Goal: Communication & Community: Answer question/provide support

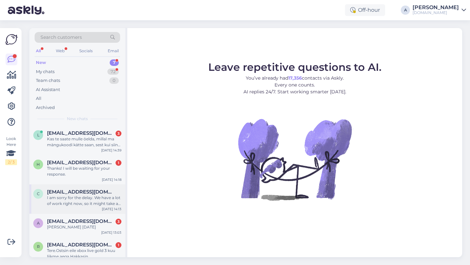
scroll to position [62, 0]
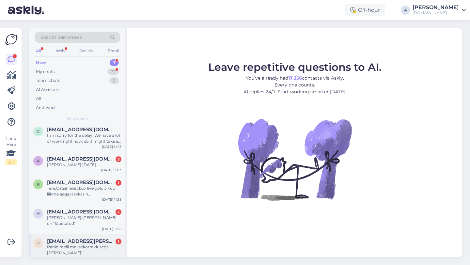
click at [91, 244] on div "Panin meili maksekorraldusega [PERSON_NAME]!" at bounding box center [84, 250] width 74 height 12
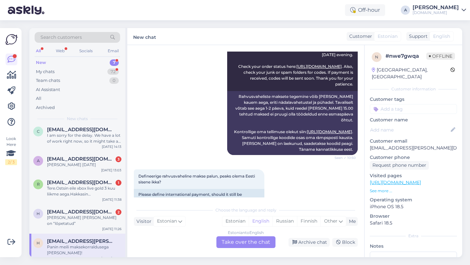
scroll to position [434, 0]
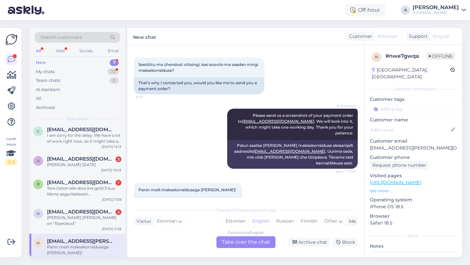
click at [240, 242] on div "Estonian to English Take over the chat" at bounding box center [245, 242] width 59 height 12
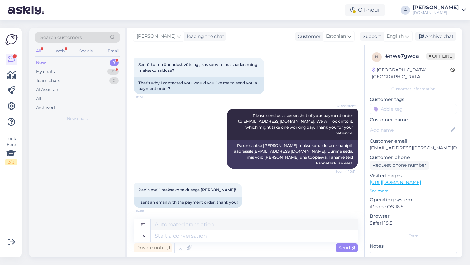
scroll to position [0, 0]
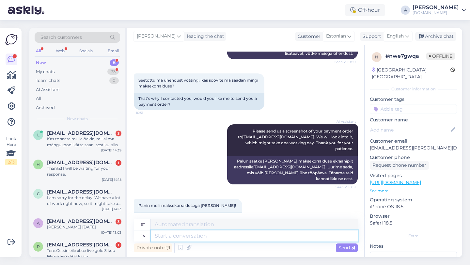
click at [208, 235] on textarea at bounding box center [254, 235] width 207 height 11
type textarea "Hey th"
type textarea "Hei"
type textarea "Hey there!"
type textarea "Tere!"
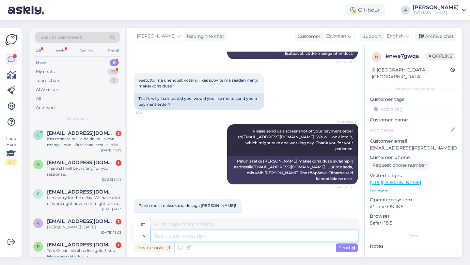
scroll to position [457, 0]
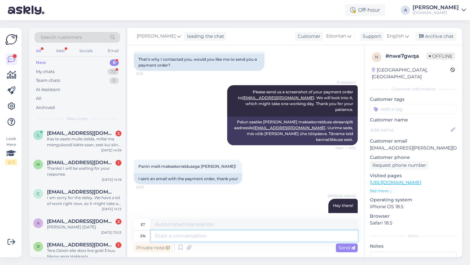
paste textarea "Tere, Täname Teid kirja eest! Tänu ootamatult suurele nõudlusele on tarnijal te…"
type textarea "Tere, Täname Teid kirja eest! Tänu ootamatult suurele nõudlusele on tarnijal te…"
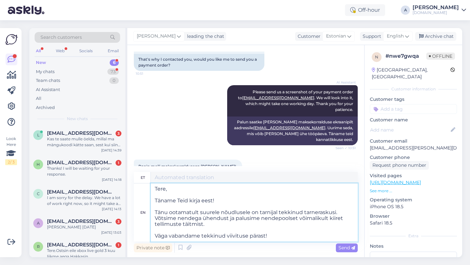
type textarea "Tere, Täname Teid kirja eest! Tänu ootamatult suurele nõudlusele on tarnijal te…"
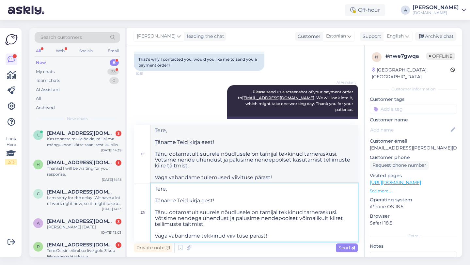
drag, startPoint x: 216, startPoint y: 199, endPoint x: 149, endPoint y: 176, distance: 70.5
click at [149, 176] on div "et Tere, Täname Teid kirja eest! Tänu ootamatult suurele nõudlusele on tarnijal…" at bounding box center [246, 183] width 224 height 116
type textarea "Tänu ootamatult suurele nõudlusele on tarnijal tekkinud tarneraskusi. Võtsime n…"
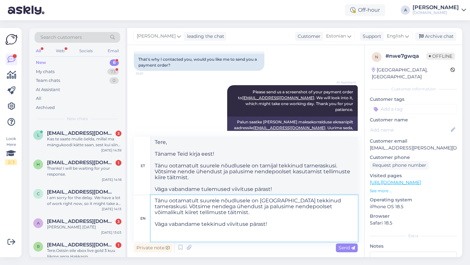
type textarea "Tänu ootamatult suurele nõudlusele on tarnijal tekkinud tarneraskusi. Võtsime n…"
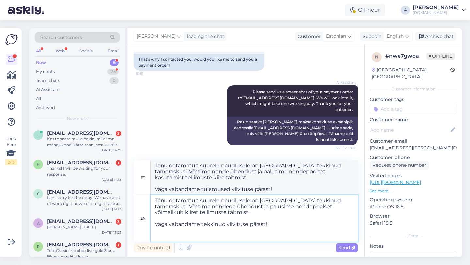
drag, startPoint x: 155, startPoint y: 212, endPoint x: 150, endPoint y: 195, distance: 17.5
click at [151, 195] on textarea "Tänu ootamatult suurele nõudlusele on tarnijal tekkinud tarneraskusi. Võtsime n…" at bounding box center [254, 218] width 207 height 46
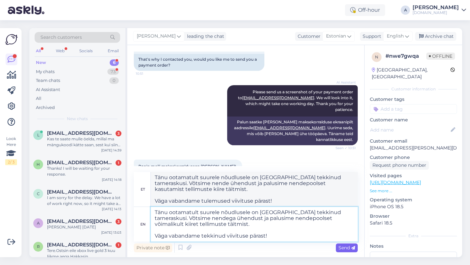
type textarea "Tänu ootamatult suurele nõudlusele on tarnijal tekkinud tarneraskusi. Võtsime n…"
click at [350, 250] on span "Send" at bounding box center [346, 248] width 17 height 6
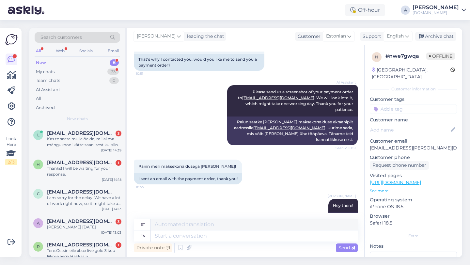
scroll to position [543, 0]
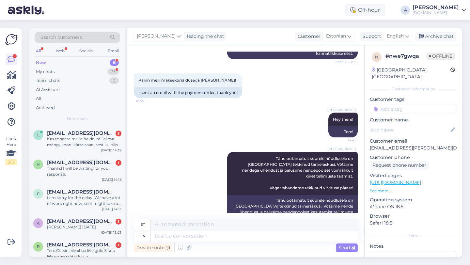
click at [391, 104] on input at bounding box center [413, 109] width 87 height 10
click at [406, 104] on input "orde" at bounding box center [413, 109] width 87 height 10
type input "orde"
click at [286, 105] on div "Alfredo Hey there! 14:41 Tere!" at bounding box center [246, 124] width 224 height 39
click at [417, 104] on input "orde" at bounding box center [413, 109] width 87 height 10
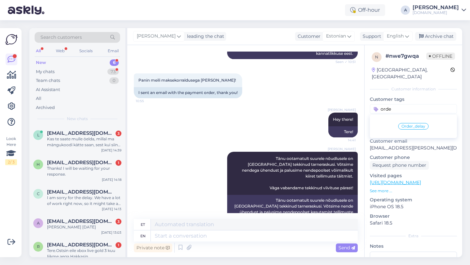
click at [412, 124] on span "Order_delay" at bounding box center [413, 126] width 24 height 4
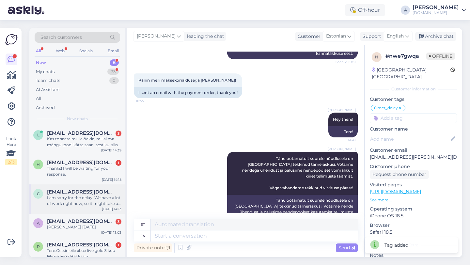
scroll to position [33, 0]
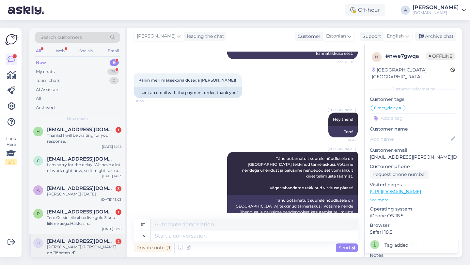
click at [78, 240] on span "hugo.edela24@gmail.com" at bounding box center [81, 241] width 68 height 6
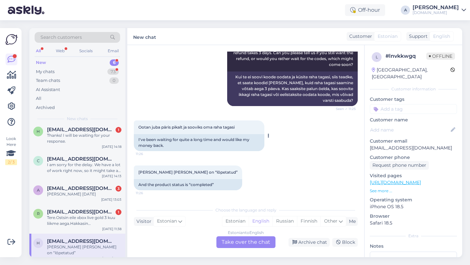
scroll to position [0, 0]
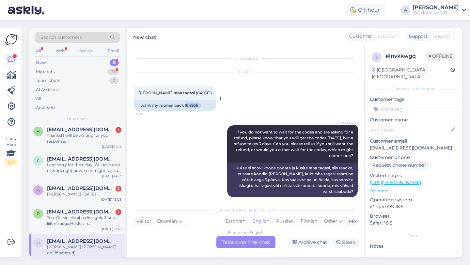
drag, startPoint x: 199, startPoint y: 105, endPoint x: 186, endPoint y: 105, distance: 13.1
click at [186, 105] on div "I want my money back (849561)" at bounding box center [175, 105] width 83 height 11
drag, startPoint x: 199, startPoint y: 104, endPoint x: 187, endPoint y: 105, distance: 12.4
click at [187, 105] on div "I want my money back (849561)" at bounding box center [175, 105] width 83 height 11
copy div "849561"
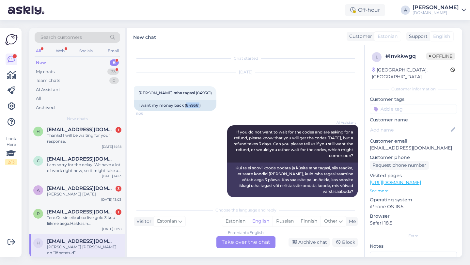
scroll to position [91, 0]
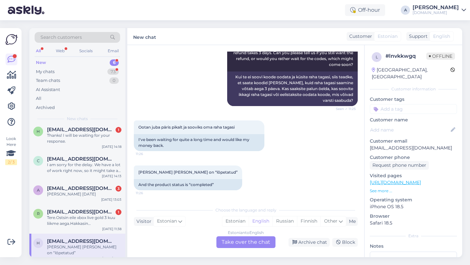
click at [236, 242] on div "Estonian to English Take over the chat" at bounding box center [245, 242] width 59 height 12
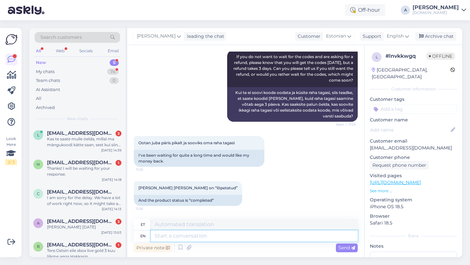
click at [195, 233] on textarea at bounding box center [254, 235] width 207 height 11
type textarea "That"
type textarea "See"
type textarea "That product"
type textarea "See toode"
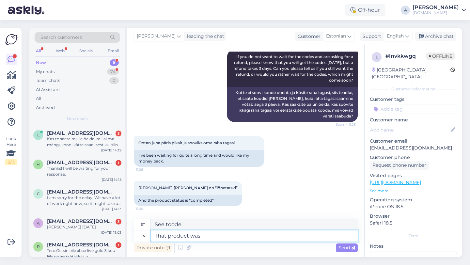
type textarea "That product was"
type textarea "See toode oli"
type textarea "That product was already sen"
type textarea "See toode oli juba"
type textarea "That product was already sent."
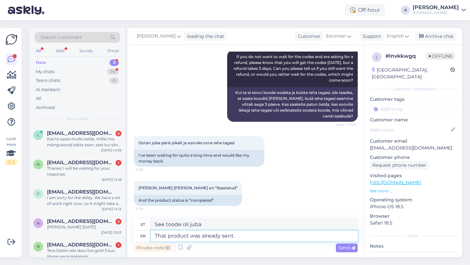
type textarea "See toode oli juba saadetud."
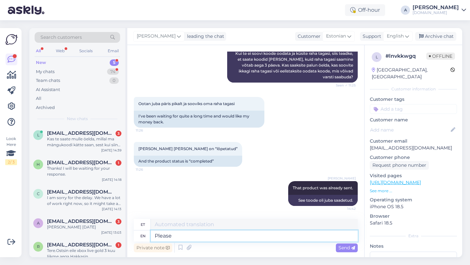
type textarea "Please s"
type textarea "Palun"
type textarea "Please share wi"
type textarea "Palun jaga"
type textarea "Please share with me"
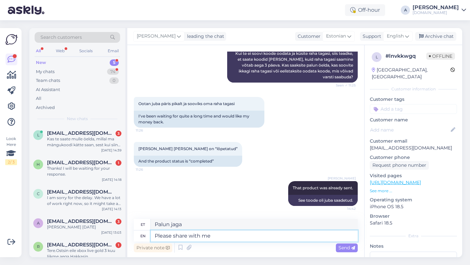
type textarea "Palun jagage"
type textarea "Please share with me pr"
type textarea "Palun jaga minuga"
type textarea "Please share with me proof"
type textarea "Palun jaga minuga tõestust"
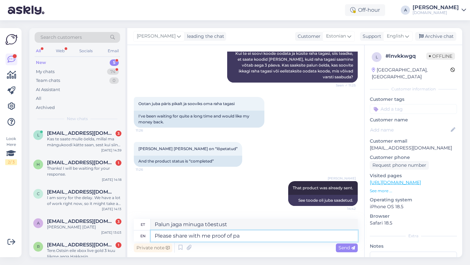
type textarea "Please share with me proof of pay"
type textarea "Palun jaga minuga tõendit"
type textarea "Please share with me proof of payment in"
type textarea "Palun jagage minuga maksetõendit"
type textarea "Please share with me proof of payment in PDF fo"
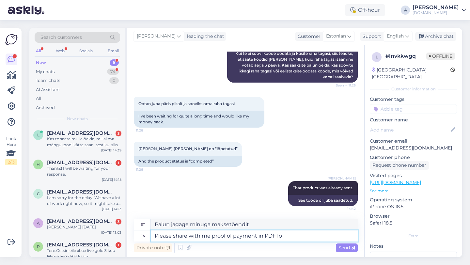
type textarea "Palun jagage minuga maksetõendit PDF-vormingus"
type textarea "Please share with me proof of payment in PDF format."
type textarea "Palun jagage minuga maksetõendit PDF-vormingus."
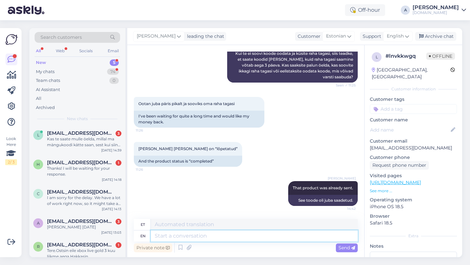
scroll to position [154, 0]
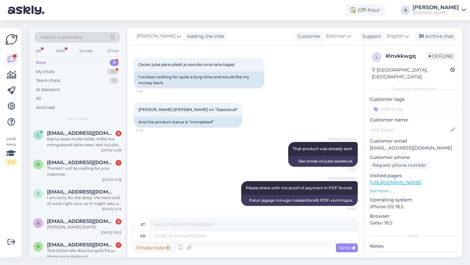
click at [392, 104] on input at bounding box center [413, 109] width 87 height 10
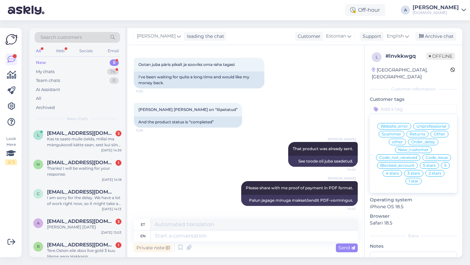
click at [392, 104] on input at bounding box center [413, 109] width 87 height 10
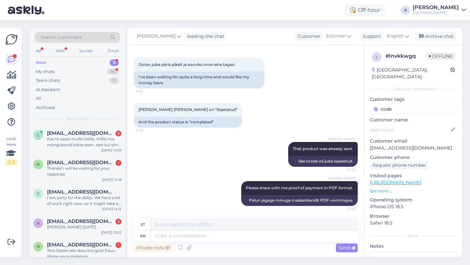
type input "code"
click at [338, 95] on div "Ootan juba päris pikalt ja sooviks oma raha tagasi 11:26 I've been waiting for …" at bounding box center [246, 73] width 224 height 45
click at [411, 104] on input "code" at bounding box center [413, 109] width 87 height 10
click at [411, 124] on span "Code_not_received" at bounding box center [398, 126] width 38 height 4
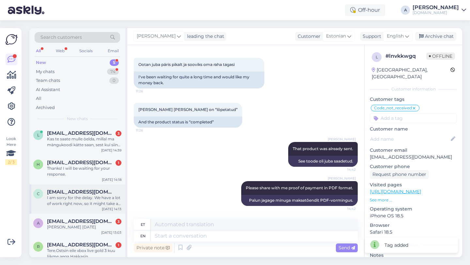
scroll to position [9, 0]
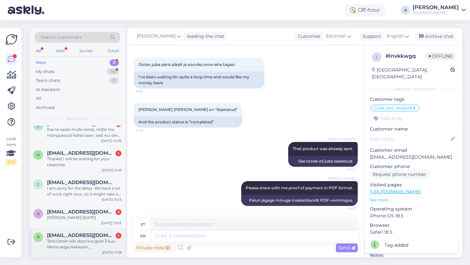
click at [87, 237] on span "renemelb@gmail.com" at bounding box center [81, 235] width 68 height 6
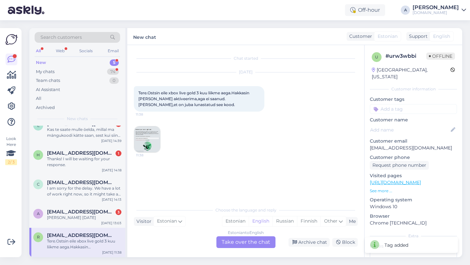
click at [240, 238] on div "Estonian to English Take over the chat" at bounding box center [245, 242] width 59 height 12
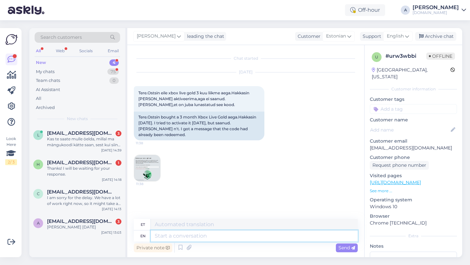
click at [173, 238] on textarea at bounding box center [254, 235] width 207 height 11
type textarea "Hey the"
type textarea "Hei"
type textarea "Hey there!"
type textarea "Tere!"
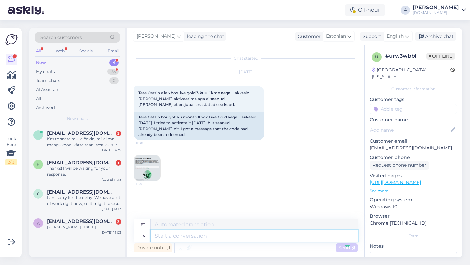
scroll to position [9, 0]
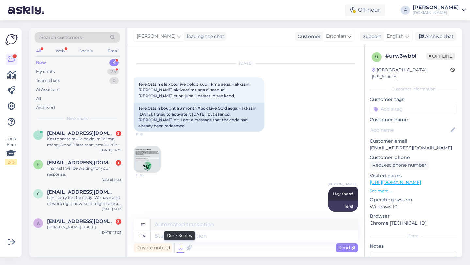
click at [181, 248] on icon at bounding box center [181, 248] width 8 height 10
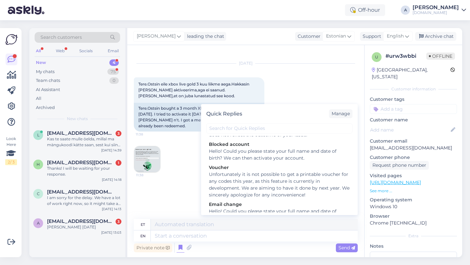
scroll to position [906, 0]
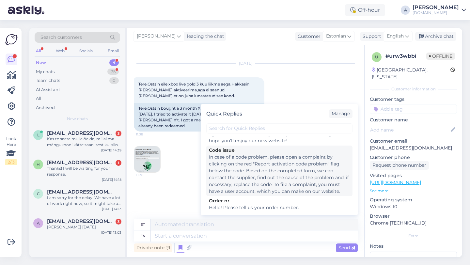
click at [247, 160] on div "In case of a code problem, please open a complaint by clicking on the red "Repo…" at bounding box center [279, 174] width 141 height 41
type textarea "Koodiprobleemi korral avage kaebus, klõpsates koodi all punasel lipul "Teata ak…"
type textarea "In case of a code problem, please open a complaint by clicking on the red "Repo…"
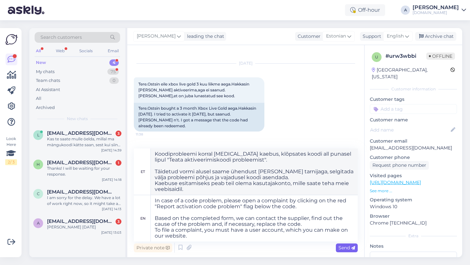
click at [341, 246] on span "Send" at bounding box center [346, 248] width 17 height 6
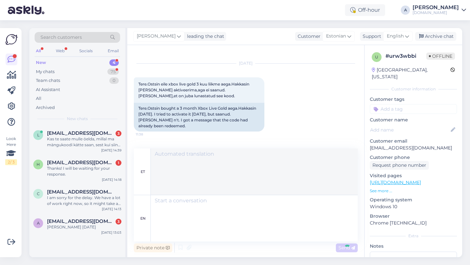
scroll to position [136, 0]
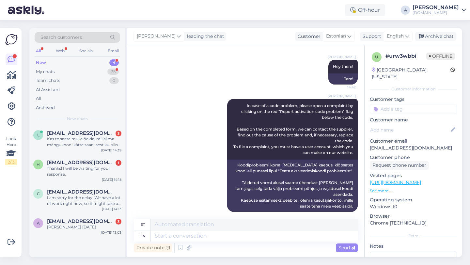
click at [391, 104] on input at bounding box center [413, 109] width 87 height 10
type input "Code"
click at [446, 124] on span "Code_issue" at bounding box center [437, 126] width 22 height 4
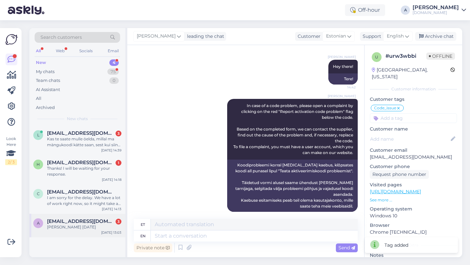
click at [71, 223] on span "andrjuha369m@gmail.com" at bounding box center [81, 221] width 68 height 6
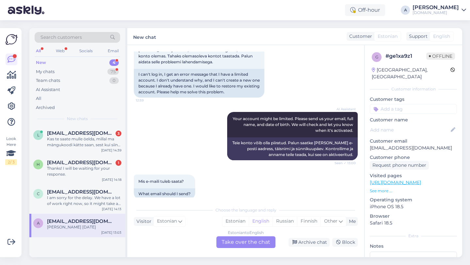
scroll to position [226, 0]
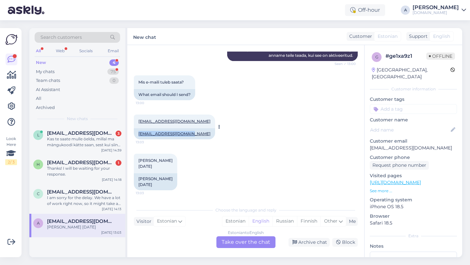
copy link "Andrjuha369m@gmail.com"
click at [243, 240] on div "Estonian to English Take over the chat" at bounding box center [245, 242] width 59 height 12
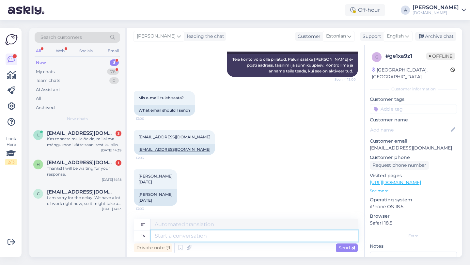
click at [211, 238] on textarea at bounding box center [254, 235] width 207 height 11
type textarea "Hey the"
type textarea "Hei"
type textarea "Hey there!"
type textarea "Tere!"
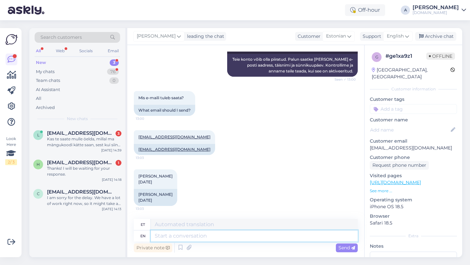
scroll to position [250, 0]
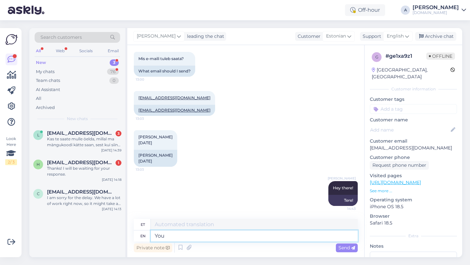
type textarea "You"
type textarea "Sina"
type textarea "You can"
type textarea "Sa saad"
type textarea "You can try no"
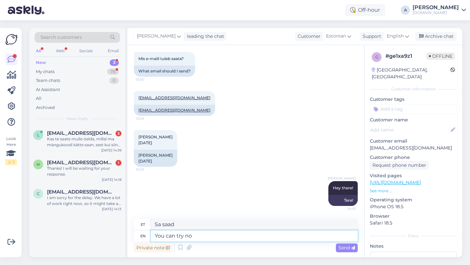
type textarea "Võite proovida"
type textarea "You can try now."
type textarea "Nüüd võid proovida."
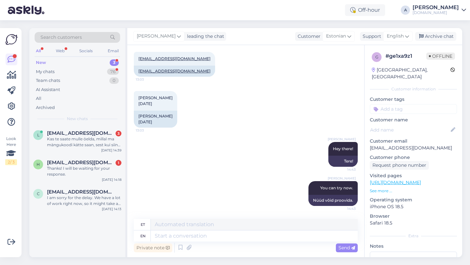
click at [397, 106] on input at bounding box center [413, 109] width 87 height 10
type input "blo"
click at [413, 124] on div "Blocked_account" at bounding box center [413, 126] width 87 height 18
click at [413, 124] on span "Blocked_account" at bounding box center [413, 126] width 34 height 4
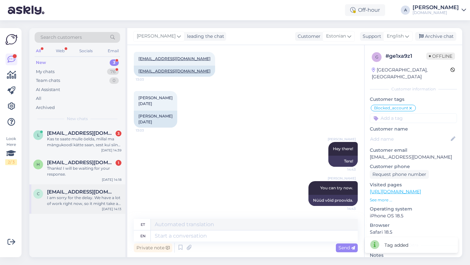
click at [69, 195] on div "I am sorry for the delay. We have a lot of work right now, so it might take a b…" at bounding box center [84, 201] width 74 height 12
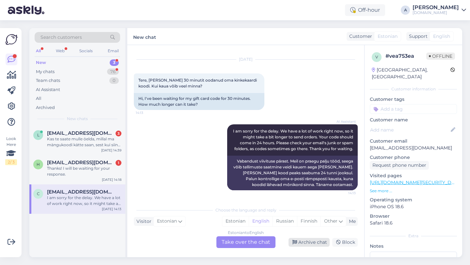
click at [305, 240] on div "Archive chat" at bounding box center [308, 242] width 41 height 9
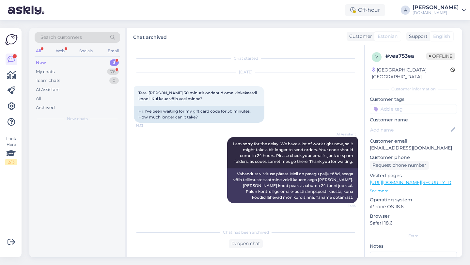
scroll to position [0, 0]
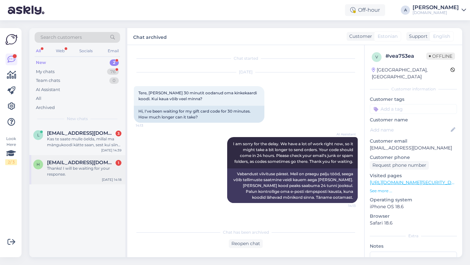
click at [96, 161] on span "h3s0q4mq@anonaddy.me" at bounding box center [81, 163] width 68 height 6
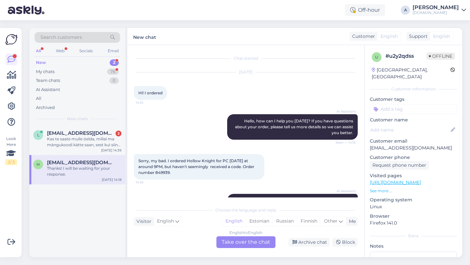
scroll to position [154, 0]
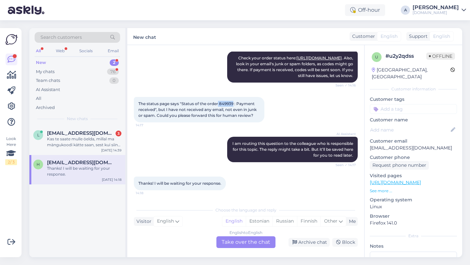
drag, startPoint x: 234, startPoint y: 104, endPoint x: 219, endPoint y: 103, distance: 15.3
click at [219, 103] on span "The status page says "Status of the order 849939 : Payment received", but I hav…" at bounding box center [197, 109] width 119 height 17
copy span "849939"
click at [234, 242] on div "English to English Take over the chat" at bounding box center [245, 242] width 59 height 12
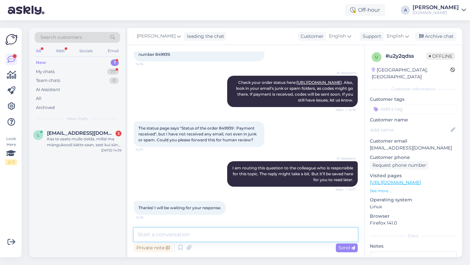
click at [198, 238] on textarea at bounding box center [246, 235] width 224 height 14
type textarea "Hey there!"
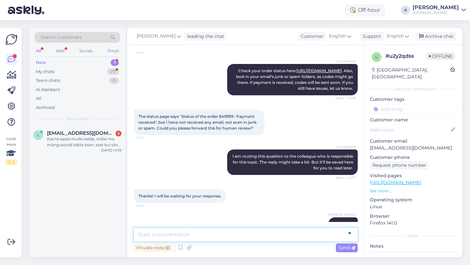
scroll to position [158, 0]
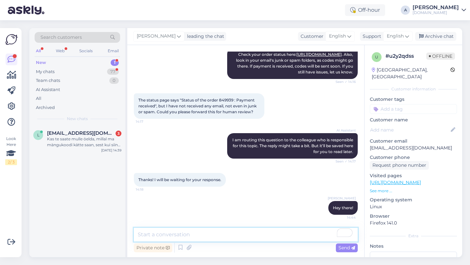
click at [176, 236] on textarea "To enrich screen reader interactions, please activate Accessibility in Grammarl…" at bounding box center [246, 235] width 224 height 14
paste textarea "Currently, orders are taking longer than expected to be fulfilled. Your order w…"
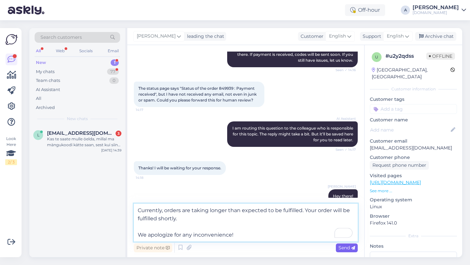
type textarea "Currently, orders are taking longer than expected to be fulfilled. Your order w…"
click at [343, 248] on span "Send" at bounding box center [346, 248] width 17 height 6
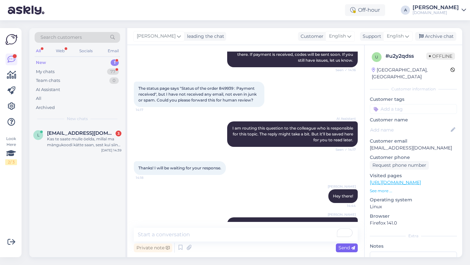
scroll to position [204, 0]
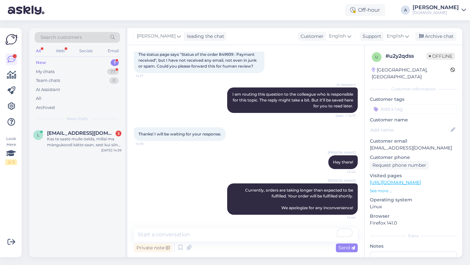
click at [395, 104] on input at bounding box center [413, 109] width 87 height 10
type input "orde"
click at [412, 124] on span "Order_delay" at bounding box center [413, 126] width 24 height 4
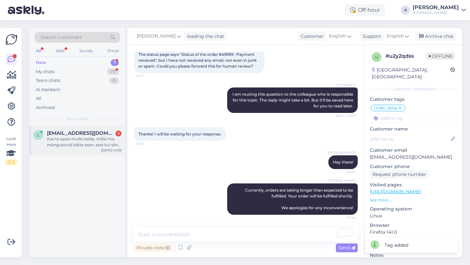
click at [58, 141] on div "Kas te saate mulle öelda, millal ma mängukoodi kätte saan, sest kui siin nii ka…" at bounding box center [84, 142] width 74 height 12
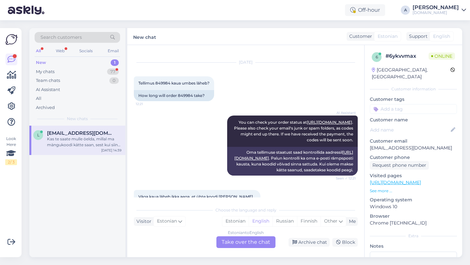
scroll to position [8, 0]
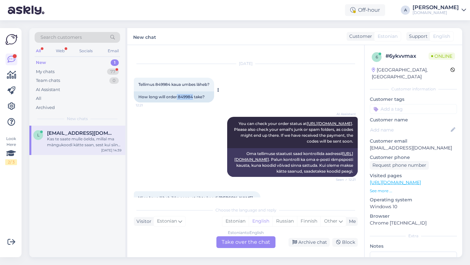
drag, startPoint x: 193, startPoint y: 96, endPoint x: 178, endPoint y: 96, distance: 15.7
click at [178, 96] on div "How long will order 849984 take?" at bounding box center [174, 96] width 80 height 11
copy div "849984"
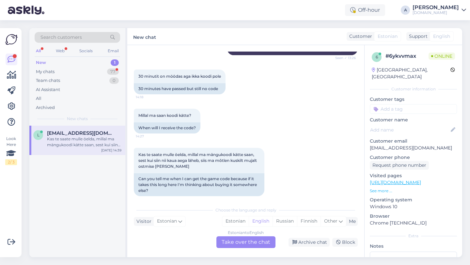
click at [233, 242] on div "Estonian to English Take over the chat" at bounding box center [245, 242] width 59 height 12
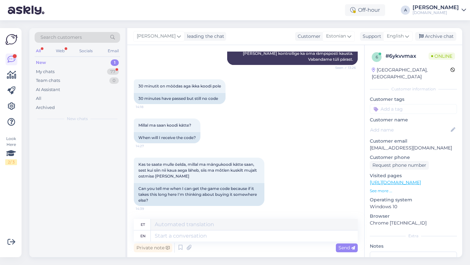
scroll to position [234, 0]
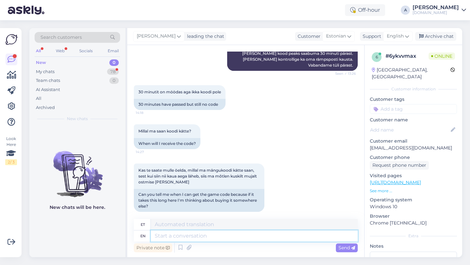
click at [190, 238] on textarea at bounding box center [254, 235] width 207 height 11
type textarea "Hey the"
type textarea "Hei"
type textarea "Hey there!"
type textarea "Tere!"
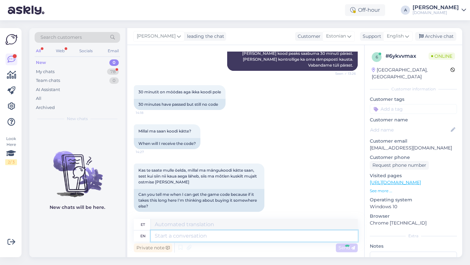
scroll to position [273, 0]
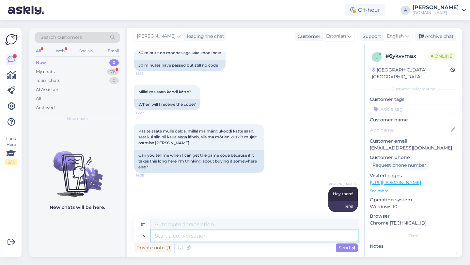
paste textarea "Currently, orders are taking longer than expected to be fulfilled. Your order w…"
type textarea "Currently, orders are taking longer than expected to be fulfilled. Your order w…"
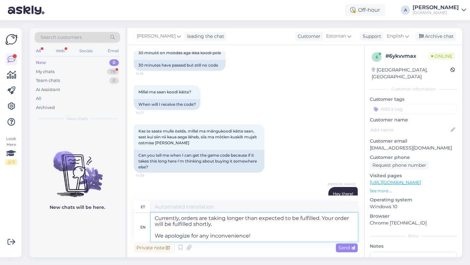
type textarea "Praegu võtab tellimuste täitmine oodatust kauem aega. Teie tellimus täidetakse …"
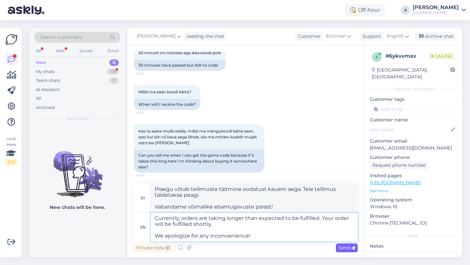
type textarea "Currently, orders are taking longer than expected to be fulfilled. Your order w…"
click at [351, 247] on icon at bounding box center [353, 248] width 4 height 4
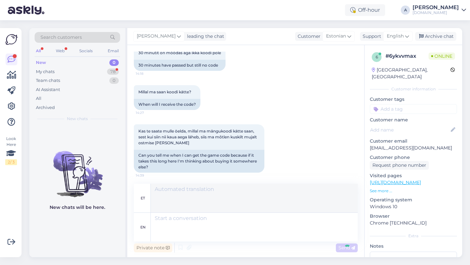
scroll to position [348, 0]
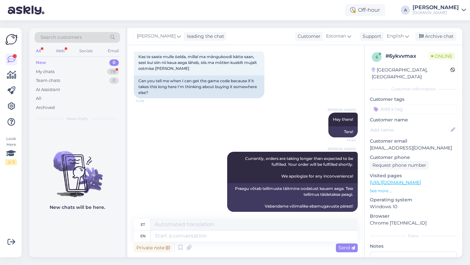
click at [399, 104] on input at bounding box center [413, 109] width 87 height 10
type input "orde"
click at [413, 123] on div "Order_delay" at bounding box center [413, 126] width 30 height 7
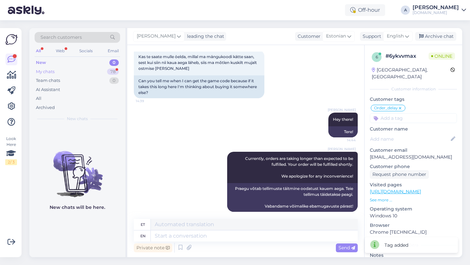
click at [99, 73] on div "My chats 78" at bounding box center [77, 71] width 85 height 9
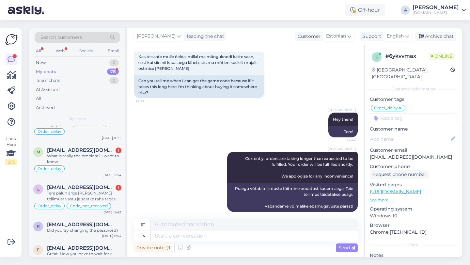
scroll to position [374, 0]
click at [86, 192] on div "Tere palun ärge võtke seda tellimust vastu ja saatke raha tagasi" at bounding box center [84, 197] width 74 height 12
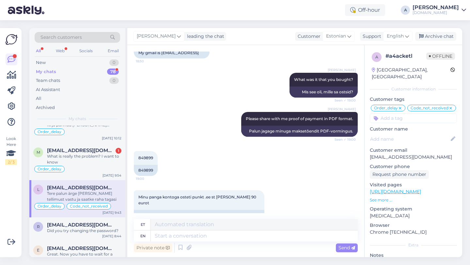
scroll to position [4239, 0]
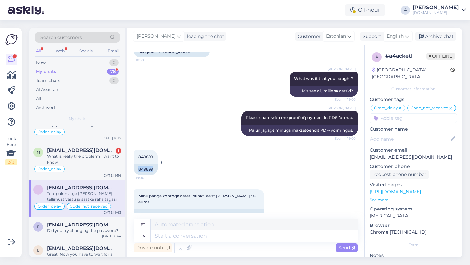
drag, startPoint x: 155, startPoint y: 158, endPoint x: 134, endPoint y: 154, distance: 20.8
click at [134, 164] on div "849899" at bounding box center [146, 169] width 24 height 11
copy div "849899"
click at [202, 182] on div "Minu panga kontoga osteti punkt .ee st ja summas 90 eurot 19:01 A purchase was …" at bounding box center [246, 207] width 224 height 51
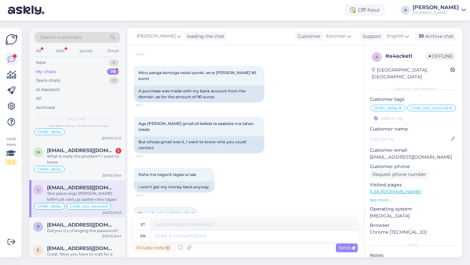
scroll to position [4502, 0]
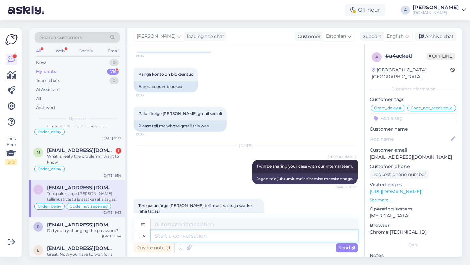
click at [219, 235] on textarea at bounding box center [254, 235] width 207 height 11
paste textarea "If you suspect that a transaction on our website was made without your authoriz…"
type textarea "If you suspect that a transaction on our website was made without your authoriz…"
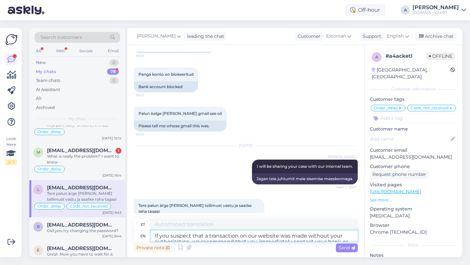
scroll to position [32, 0]
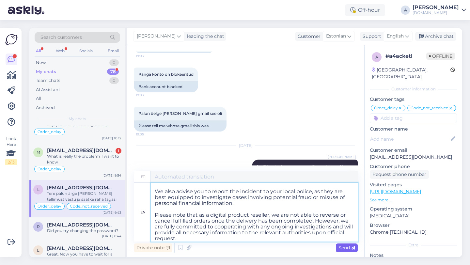
type textarea "Kui kahtlustate, et meie veebisaidil tehti tehing ilma teie loata, soovitame te…"
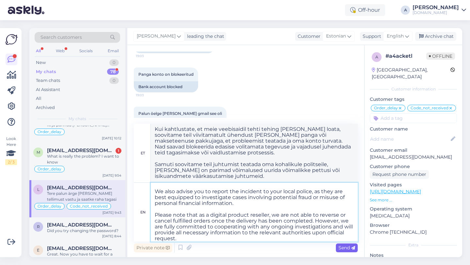
type textarea "If you suspect that a transaction on our website was made without your authoriz…"
click at [350, 248] on span "Send" at bounding box center [346, 248] width 17 height 6
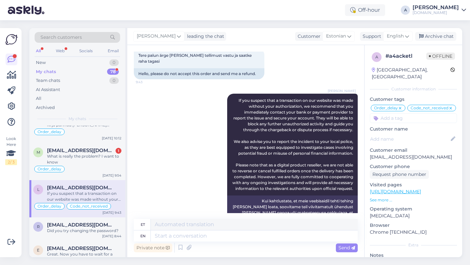
scroll to position [4735, 0]
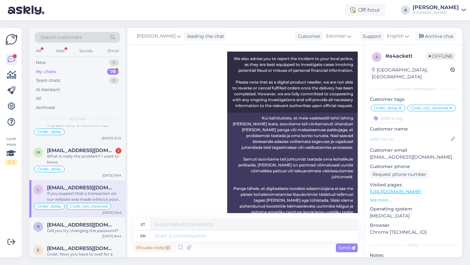
click at [387, 113] on input at bounding box center [413, 118] width 87 height 10
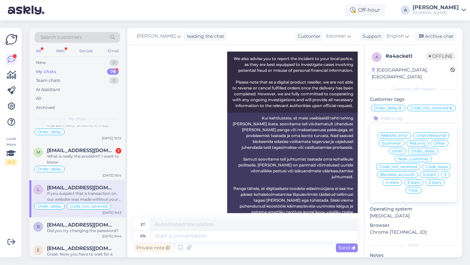
click at [174, 134] on div "Alfredo If you suspect that a transaction on our website was made without your …" at bounding box center [246, 117] width 224 height 227
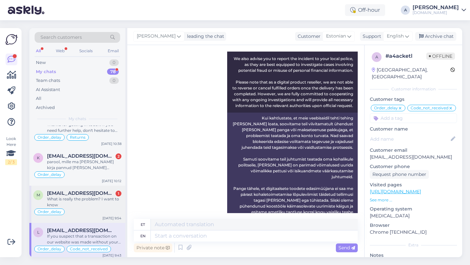
scroll to position [329, 0]
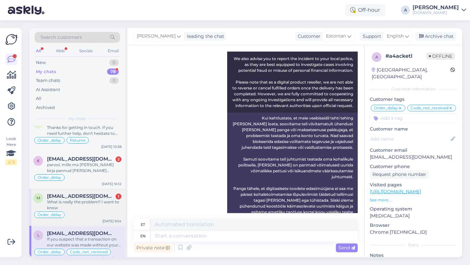
click at [89, 205] on div "What is really the problem? I want to know" at bounding box center [84, 205] width 74 height 12
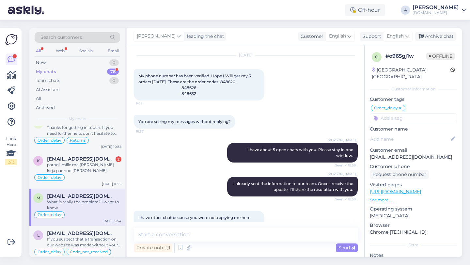
scroll to position [3850, 0]
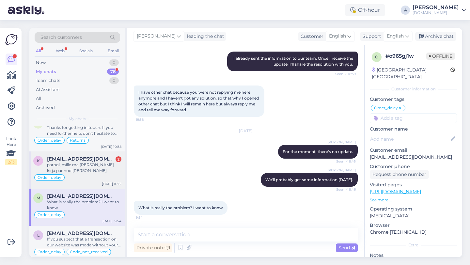
click at [85, 171] on div "parool, mille ma olen endale kirja pannud ei anna mulle ligipääsu ja kui ma üri…" at bounding box center [84, 168] width 74 height 12
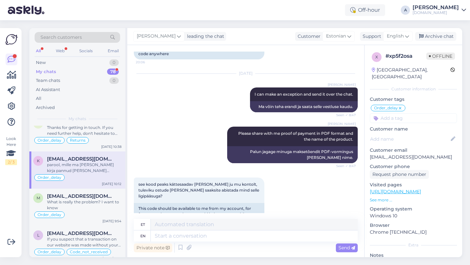
scroll to position [755, 0]
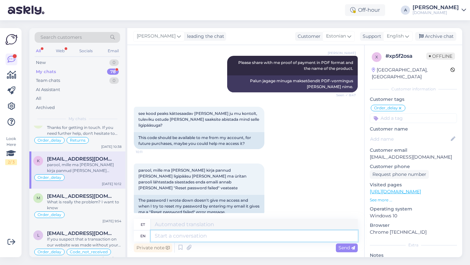
click at [199, 235] on textarea at bounding box center [254, 235] width 207 height 11
type textarea "Please sh"
type textarea "Palun"
type textarea "Please share w"
type textarea "Palun jaga"
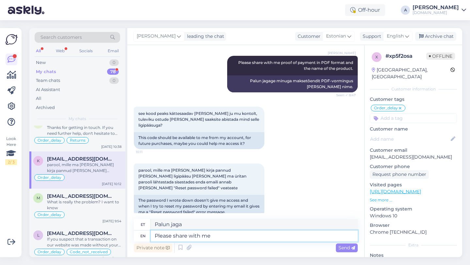
type textarea "Please share with me"
type textarea "Palun jaga minuga"
type textarea "Please share with me proof"
type textarea "Palun jaga minuga tõestust"
type textarea "Please share with me proof of pa"
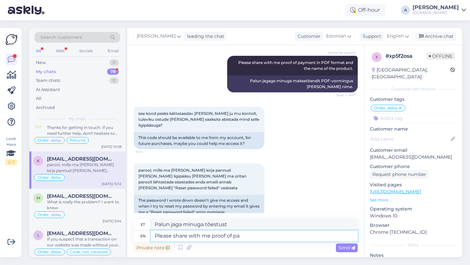
type textarea "Palun jaga minuga tõendit"
type textarea "Please share with me proof of payment"
type textarea "Palun jagage minuga maksetõendit"
type textarea "Please share with me proof of payment in PDF fo"
type textarea "Palun jagage minuga maksetõendit PDF-vormingus"
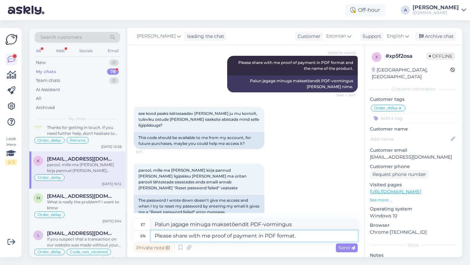
type textarea "Please share with me proof of payment in PDF format."
type textarea "Palun jagage minuga maksetõendit PDF-vormingus."
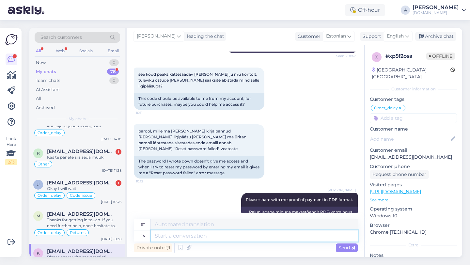
scroll to position [234, 0]
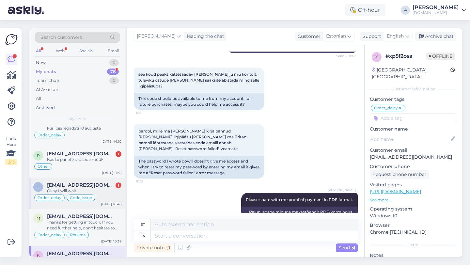
click at [92, 186] on span "uleesment@gmail.com" at bounding box center [81, 185] width 68 height 6
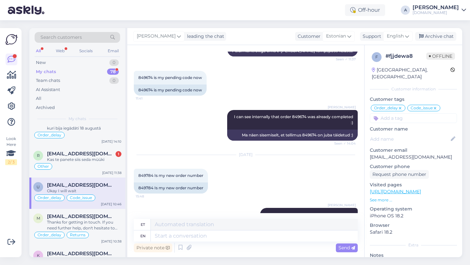
scroll to position [4265, 0]
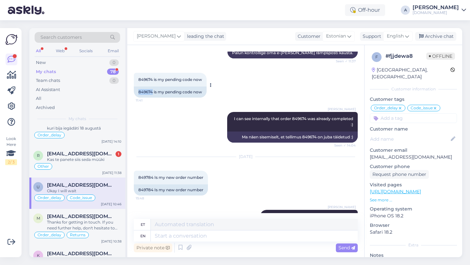
drag, startPoint x: 153, startPoint y: 109, endPoint x: 135, endPoint y: 108, distance: 17.6
click at [135, 98] on div "849674 is my pending code now" at bounding box center [170, 91] width 73 height 11
copy div "849674"
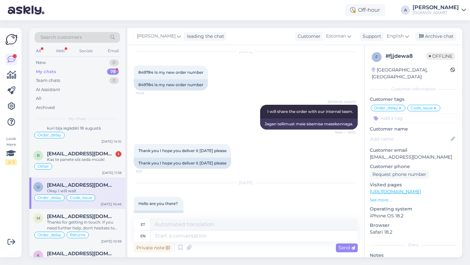
scroll to position [4370, 0]
drag, startPoint x: 153, startPoint y: 102, endPoint x: 135, endPoint y: 102, distance: 17.3
click at [135, 90] on div "849784 Is my new order number" at bounding box center [171, 84] width 74 height 11
copy div "849784"
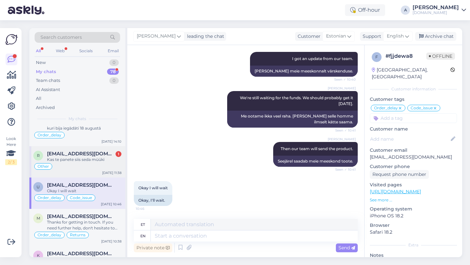
click at [80, 161] on div "Kas te panete siis seda müüki" at bounding box center [84, 160] width 74 height 6
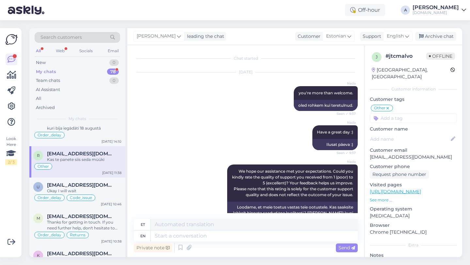
scroll to position [4866, 0]
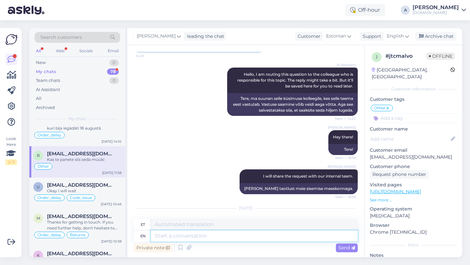
click at [184, 237] on textarea at bounding box center [254, 235] width 207 height 11
type textarea "Unfortunately"
type textarea "Kahjuks"
type textarea "Unfortunately, we"
type textarea "Kahjuks me"
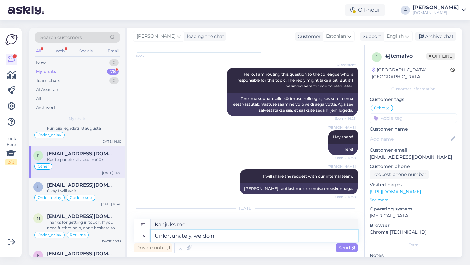
type textarea "Unfortunately, we do no"
type textarea "Kahjuks me teeme seda"
type textarea "Unfortunately, we do not ha"
type textarea "Kahjuks me seda ei tee"
type textarea "Unfortunately, we do not have in"
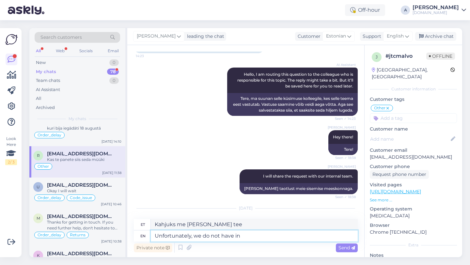
type textarea "Kahjuks meil pole"
type textarea "Unfortunately, we do not have in"
type textarea "Kahjuks meil sees ei ole"
type textarea "Unfortunately, we do not have"
type textarea "Kahjuks meil pole"
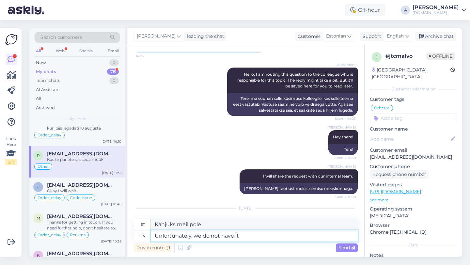
type textarea "Unfortunately, we do not have it a"
type textarea "Kahjuks meil seda pole"
type textarea "Unfortunately, we do not have it at the m"
type textarea "Kahjuks meil seda hetkel pole"
type textarea "Unfortunately, we do not have it at the moment."
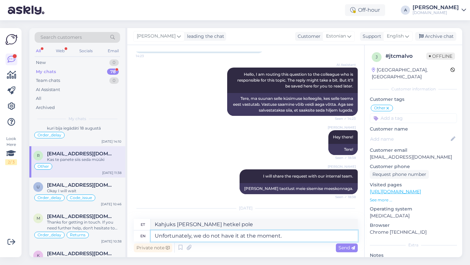
type textarea "Kahjuks meil seda hetkel pole."
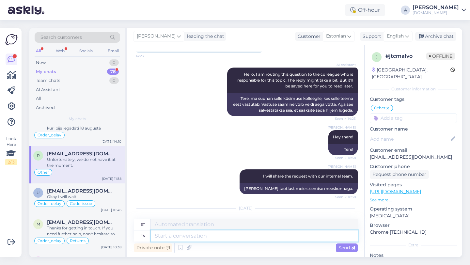
scroll to position [4905, 0]
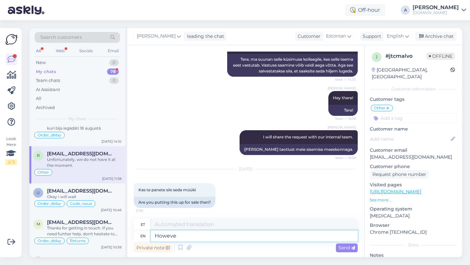
type textarea "However"
type textarea "Siiski"
type textarea "However, you c"
type textarea "Siiski, sina"
type textarea "However, you can"
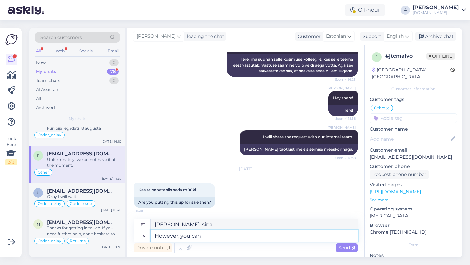
type textarea "Siiski saate"
type textarea "However, you can check i"
type textarea "Siiski saate kontrollida"
type textarea "However, you can check in th"
type textarea "Siiski saate sisse registreerida"
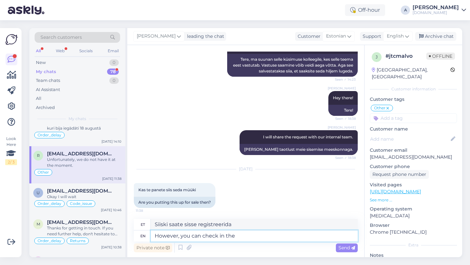
type textarea "However, you can check in the"
type textarea "Siiski saate sisse logida"
type textarea "However, you can check in the near"
type textarea "Siiski saate lähedal kontrollida"
type textarea "However, you can check in the near future"
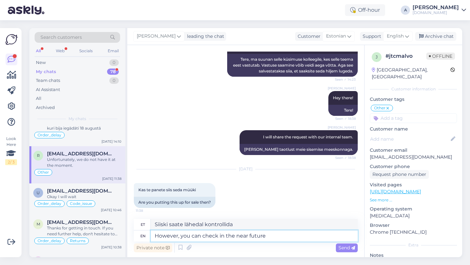
type textarea "Lähiajal saate siiski kontrollida"
click at [217, 236] on textarea "However, you can check in the near future" at bounding box center [254, 235] width 207 height 11
click at [272, 238] on textarea "However, you can check in the near future" at bounding box center [254, 235] width 207 height 11
type textarea "However, you can check in the near future."
type textarea "Lähiajal saate siiski üle vaadata."
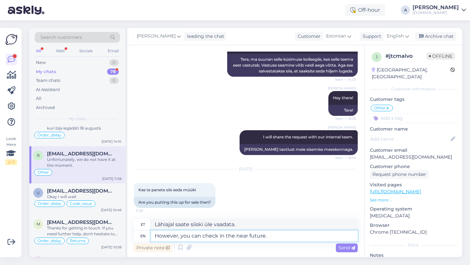
type textarea "However, you can check in the near future"
type textarea "Lähiajal saate siiski kontrollida"
click at [218, 236] on textarea "However, you can check in the near future" at bounding box center [254, 235] width 207 height 11
type textarea "However, you can check with us in the near future"
type textarea "Siiski võite meiega lähitulevikus ühendust võtta."
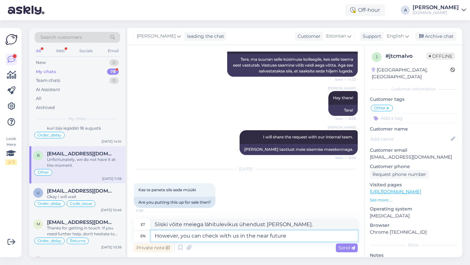
click at [286, 234] on textarea "However, you can check with us in the near future" at bounding box center [254, 235] width 207 height 11
type textarea "However, you can check with us in the near future."
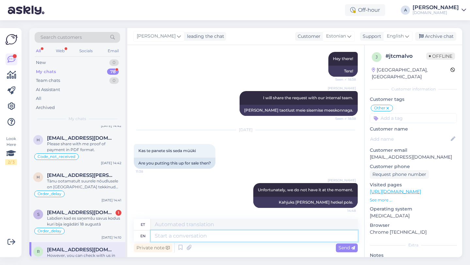
scroll to position [138, 0]
click at [79, 217] on div "Labdien kad es saņemšu savus kodus kuri bija iegādāti 18 augustā" at bounding box center [84, 222] width 74 height 12
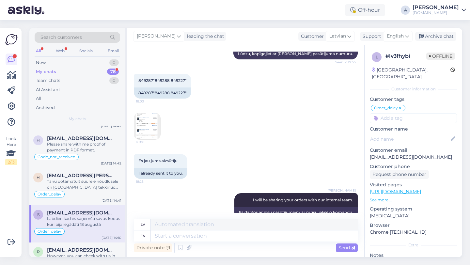
scroll to position [378, 0]
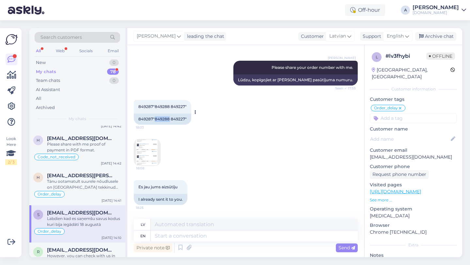
drag, startPoint x: 169, startPoint y: 124, endPoint x: 155, endPoint y: 125, distance: 14.1
click at [155, 125] on div "849287"849288 849227"" at bounding box center [162, 119] width 57 height 11
copy div "849288"
drag, startPoint x: 446, startPoint y: 151, endPoint x: 373, endPoint y: 151, distance: 72.4
click at [366, 151] on div "l # lv3fhybi Offline Latvia, Riga Customer information Customer tags Order_dela…" at bounding box center [413, 187] width 98 height 284
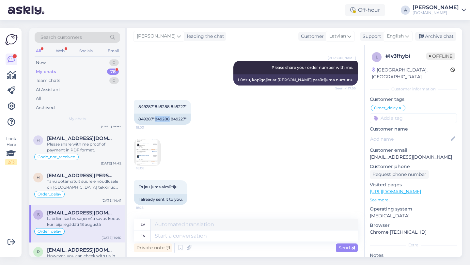
copy p "stanislavcikainese49@gmail.com"
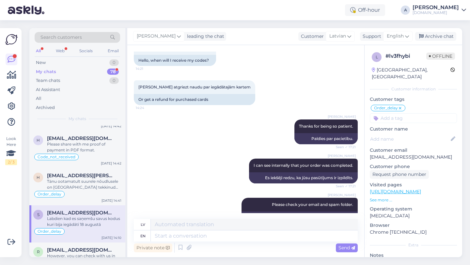
scroll to position [943, 0]
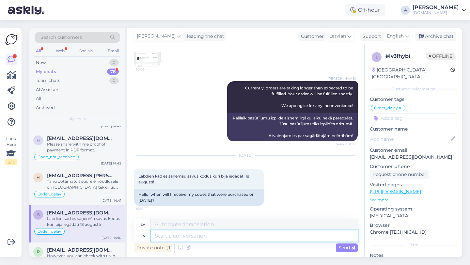
click at [212, 237] on textarea at bounding box center [254, 235] width 207 height 11
type textarea "Thnaks"
type textarea "Thanks"
type textarea "Paldies"
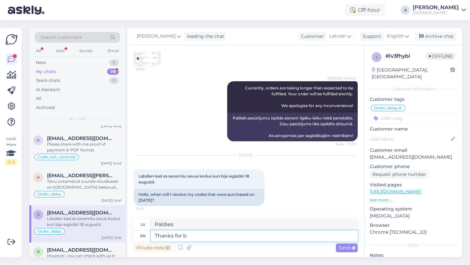
type textarea "Thanks for be"
type textarea "Paldies par"
type textarea "Thanks for being"
type textarea "Paldies, ka esi"
type textarea "Thanks for being so pa"
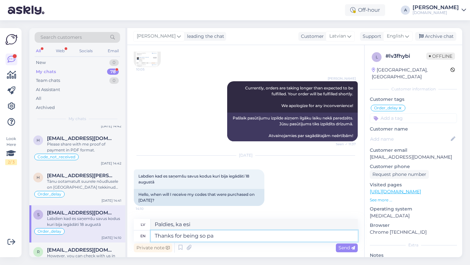
type textarea "Paldies, ka esi tāds"
type textarea "Thanks for being so patient."
type textarea "Paldies par pacietību."
type textarea "Thanks for being so patient"
type textarea "Paldies par pacietību"
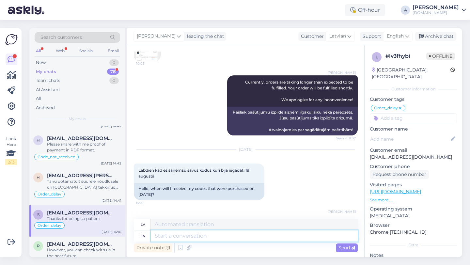
scroll to position [982, 0]
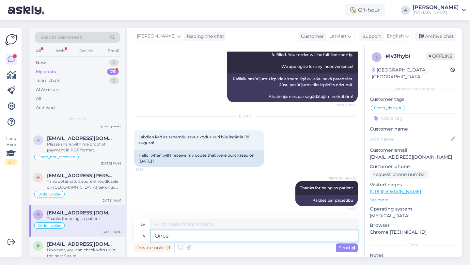
type textarea "Once"
type textarea "Reiz"
type textarea "Once I"
type textarea "Reiz es"
type textarea "Once I get"
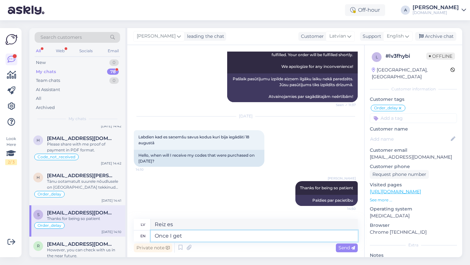
type textarea "Tiklīdz es saņemšu"
type textarea "Once I get an up"
type textarea "Kad es saņemšu"
type textarea "Once I get an update I"
type textarea "Tiklīdz saņemšu atjauninājumu"
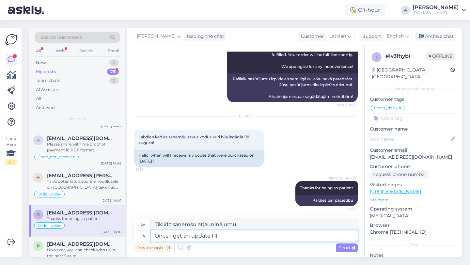
type textarea "Once I get an update I'll"
type textarea "Tiklīdz saņemšu atjauninājumu, es"
type textarea "Once I get an update I'll let y"
type textarea "Tiklīdz saņemšu atjauninājumu, ļaušu"
type textarea "Once I get an update I'll let you k"
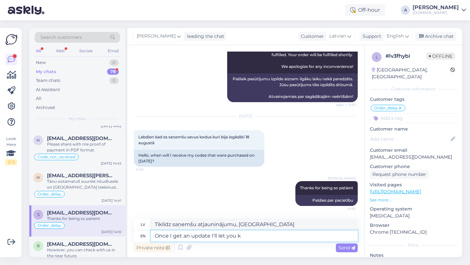
type textarea "Tiklīdz saņemšu atjauninājumu, paziņošu jums"
type textarea "Once I get an update I'll let you know i"
type textarea "Tiklīdz saņemšu atjauninājumu, paziņošu"
type textarea "Once I get an update I'll let you know"
type textarea "Tiklīdz saņemšu atjauninājumu, paziņošu."
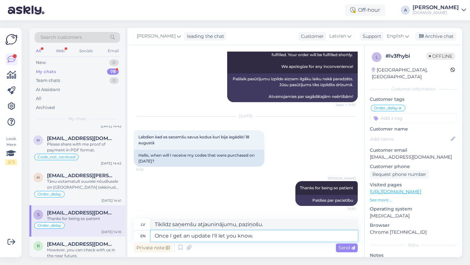
type textarea "Once I get an update I'll let you know."
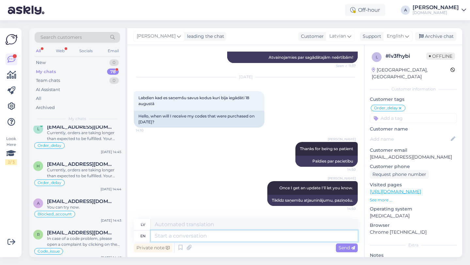
scroll to position [0, 0]
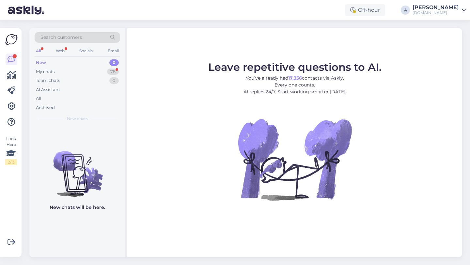
click at [100, 38] on div "Search customers" at bounding box center [77, 37] width 85 height 11
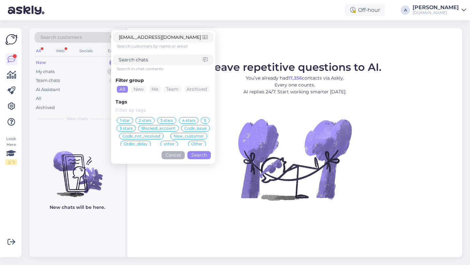
type input "[EMAIL_ADDRESS][DOMAIN_NAME]"
click at [205, 156] on button "Search" at bounding box center [198, 155] width 23 height 8
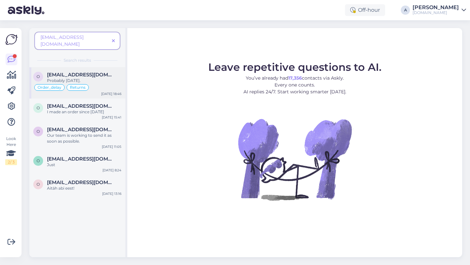
click at [105, 78] on div "Probably on Monday." at bounding box center [84, 81] width 74 height 6
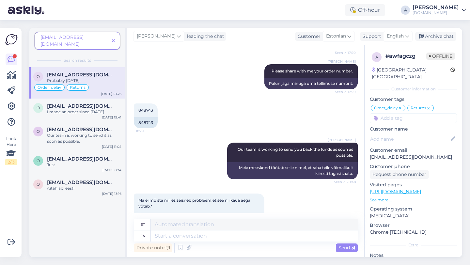
scroll to position [2066, 0]
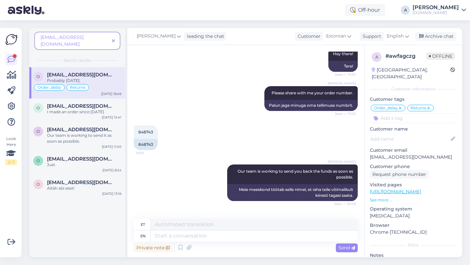
click at [116, 38] on span at bounding box center [113, 41] width 8 height 7
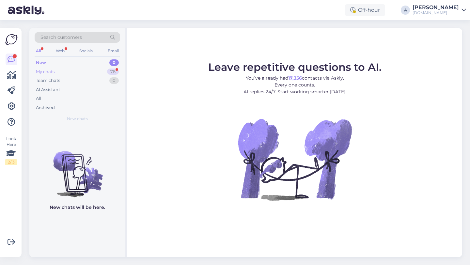
click at [113, 72] on div "78" at bounding box center [113, 72] width 12 height 7
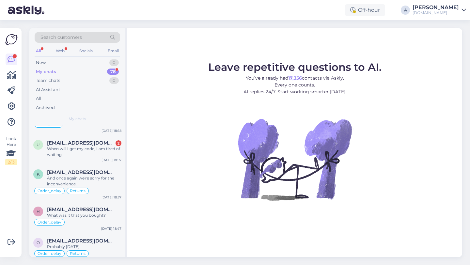
scroll to position [510, 0]
